Goal: Navigation & Orientation: Find specific page/section

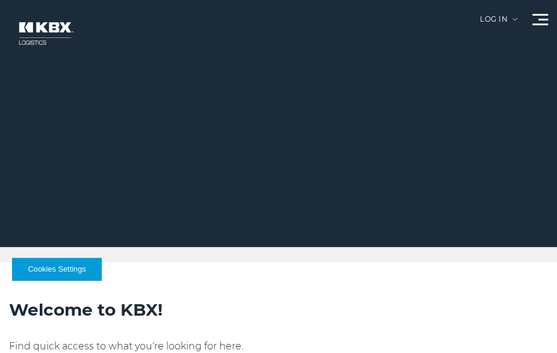
click at [536, 16] on div at bounding box center [540, 19] width 16 height 11
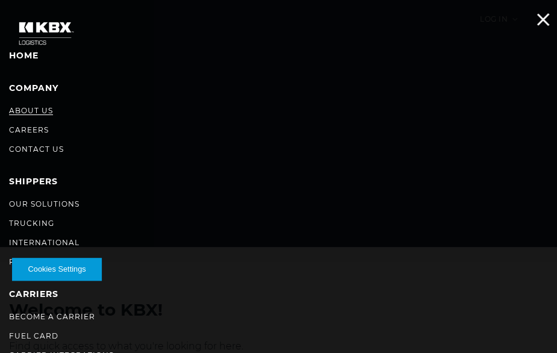
click at [19, 112] on link "About Us" at bounding box center [31, 110] width 44 height 9
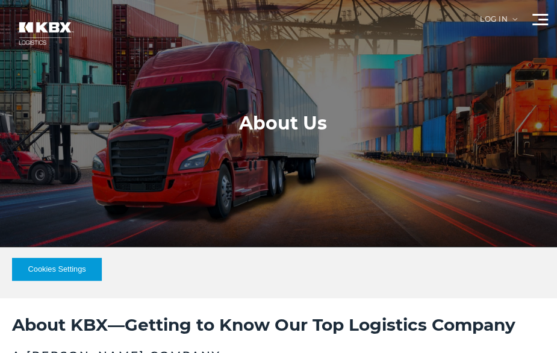
click at [539, 20] on span at bounding box center [543, 20] width 10 height 2
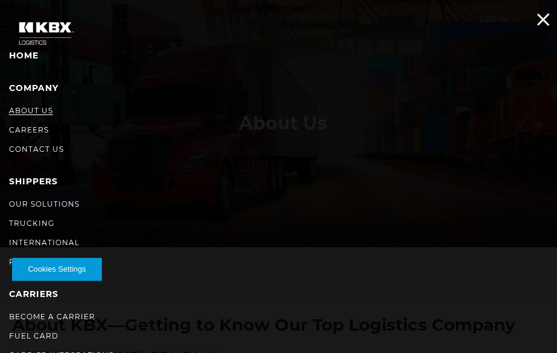
click at [31, 113] on link "About Us" at bounding box center [31, 110] width 44 height 9
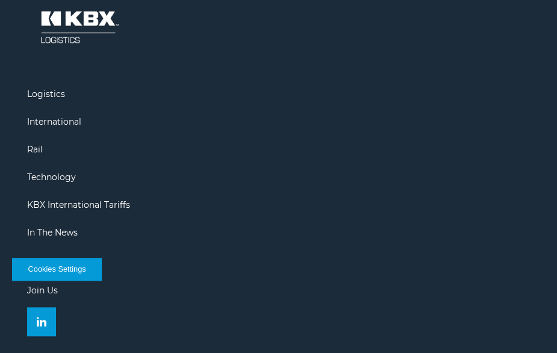
scroll to position [1950, 0]
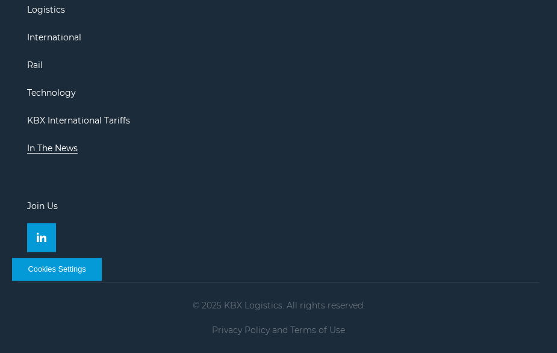
click at [63, 147] on link "In The News" at bounding box center [52, 148] width 51 height 11
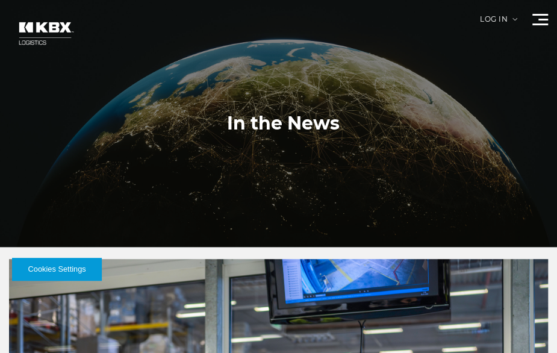
click at [537, 21] on div at bounding box center [540, 19] width 16 height 11
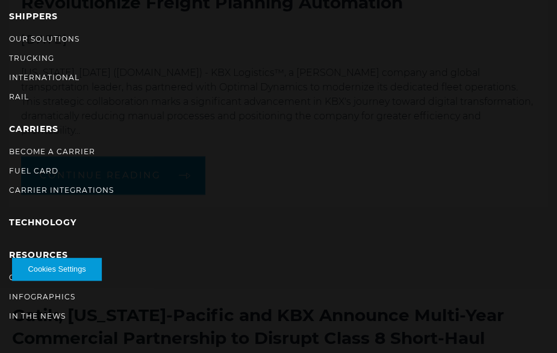
scroll to position [668, 0]
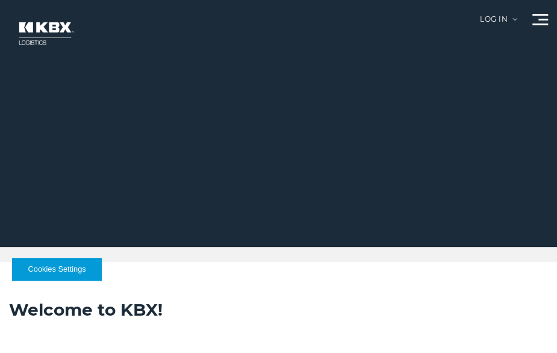
click at [538, 20] on span at bounding box center [543, 20] width 10 height 2
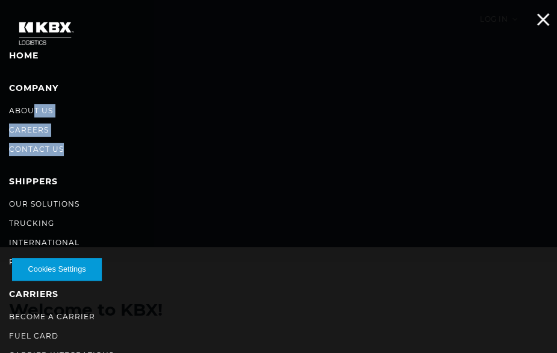
drag, startPoint x: 35, startPoint y: 116, endPoint x: 146, endPoint y: 173, distance: 124.6
click at [146, 173] on ul "Home Company About Us Careers Contact Us SHIPPERS Our Solutions Trucking Intern…" at bounding box center [278, 267] width 539 height 439
click at [14, 109] on link "About Us" at bounding box center [31, 110] width 44 height 9
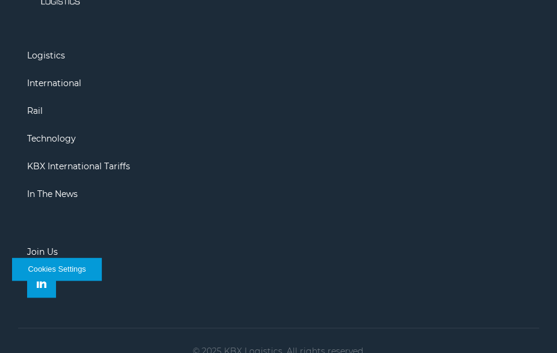
scroll to position [1950, 0]
